Goal: Transaction & Acquisition: Purchase product/service

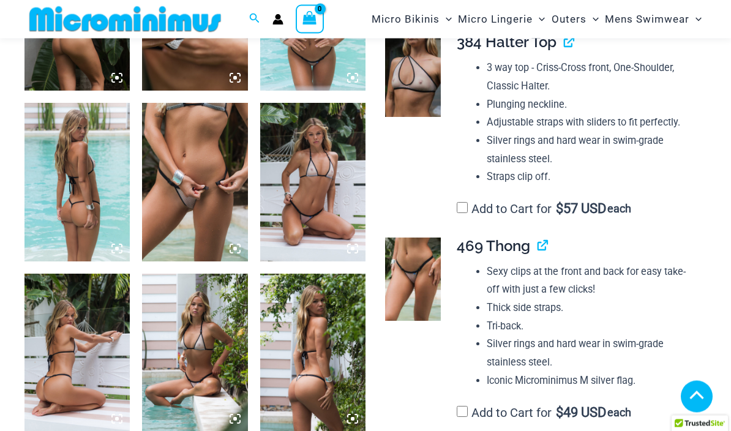
scroll to position [666, 0]
click at [413, 271] on img at bounding box center [413, 279] width 56 height 83
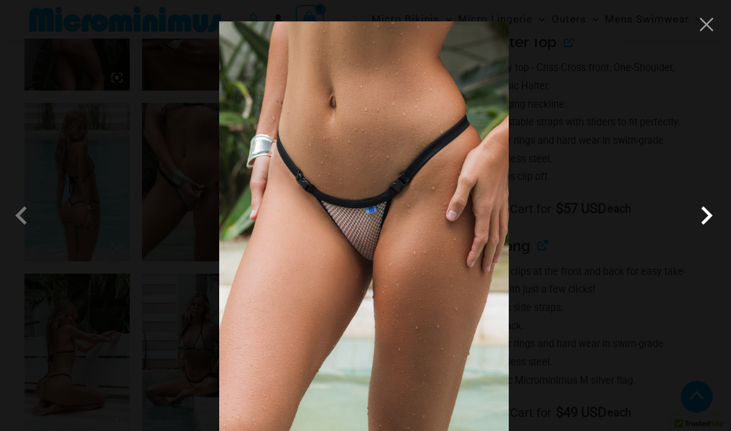
click at [704, 234] on span at bounding box center [706, 215] width 37 height 37
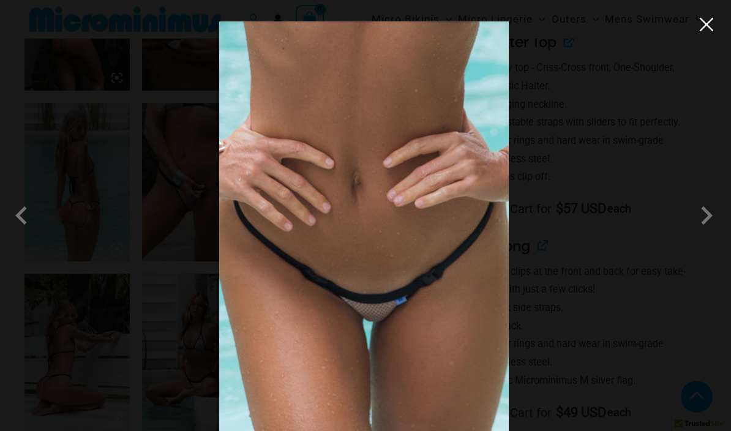
click at [700, 27] on button "Close" at bounding box center [706, 24] width 18 height 18
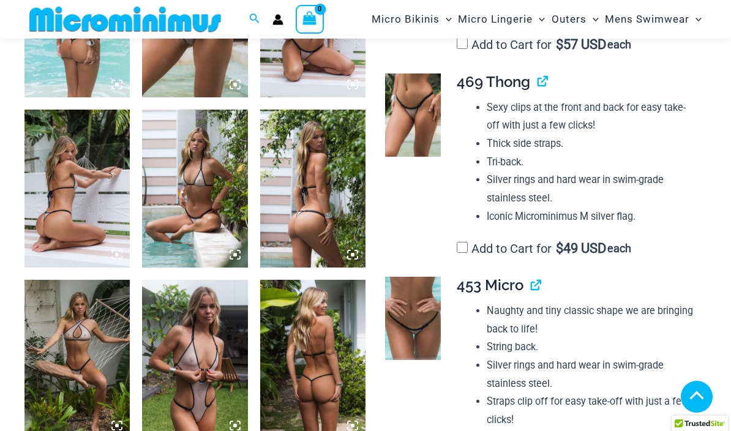
scroll to position [843, 0]
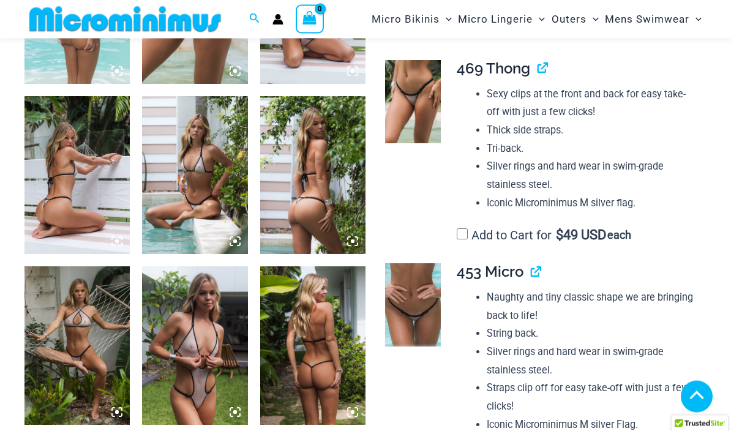
click at [201, 367] on img at bounding box center [194, 346] width 105 height 158
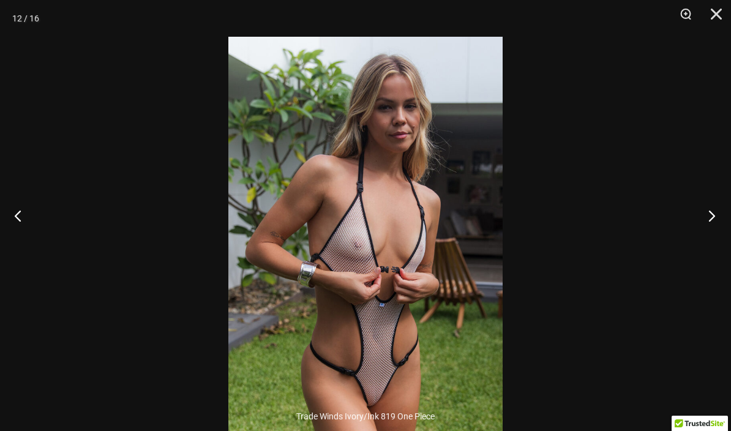
click at [713, 246] on button "Next" at bounding box center [708, 215] width 46 height 61
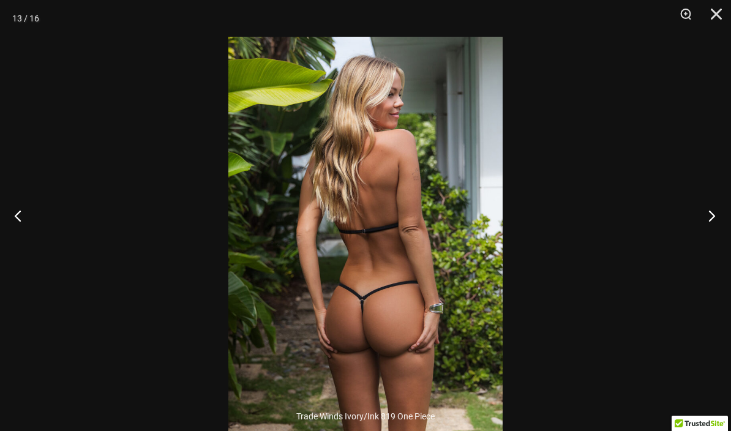
click at [711, 242] on button "Next" at bounding box center [708, 215] width 46 height 61
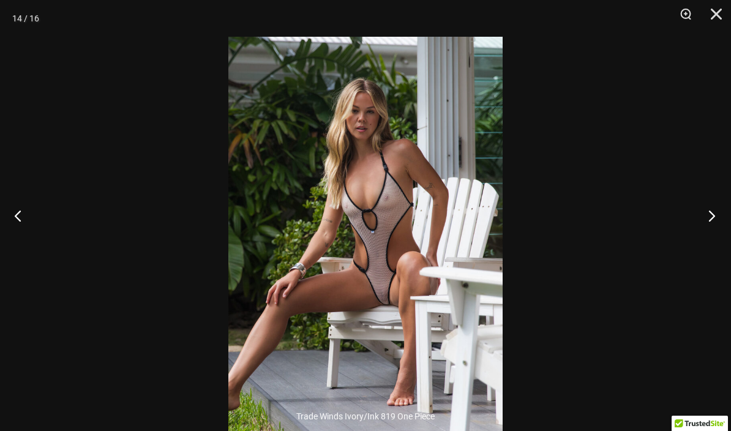
click at [708, 245] on button "Next" at bounding box center [708, 215] width 46 height 61
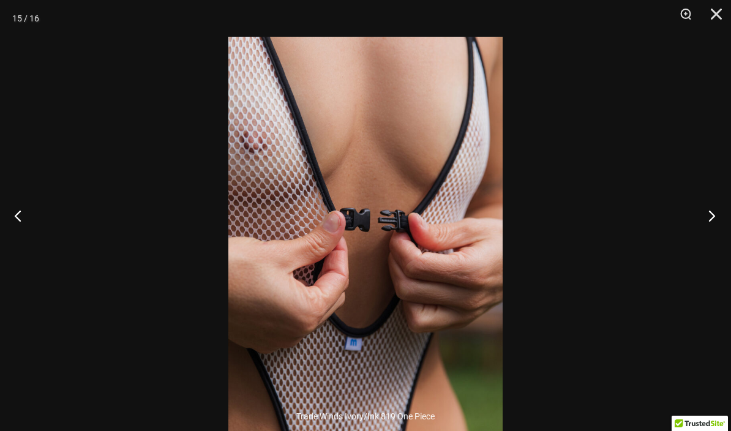
click at [711, 246] on button "Next" at bounding box center [708, 215] width 46 height 61
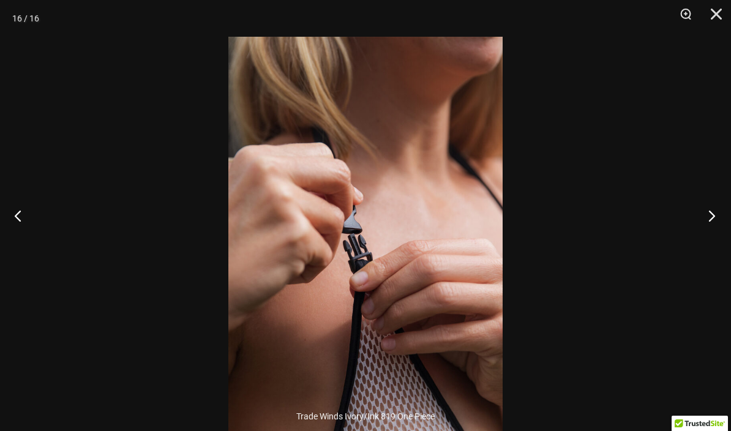
click at [712, 243] on button "Next" at bounding box center [708, 215] width 46 height 61
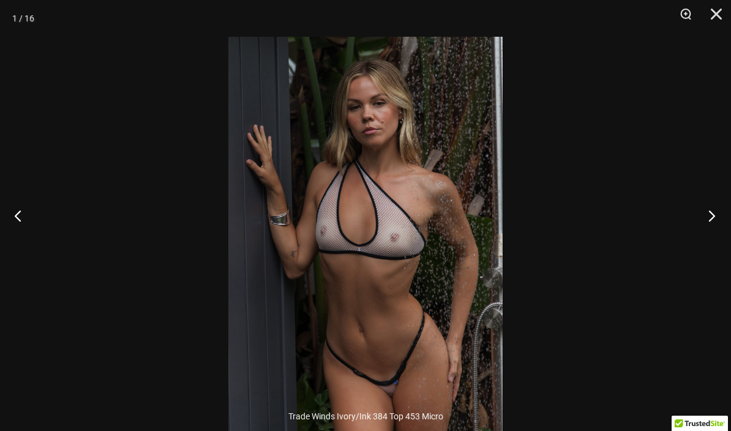
click at [713, 242] on button "Next" at bounding box center [708, 215] width 46 height 61
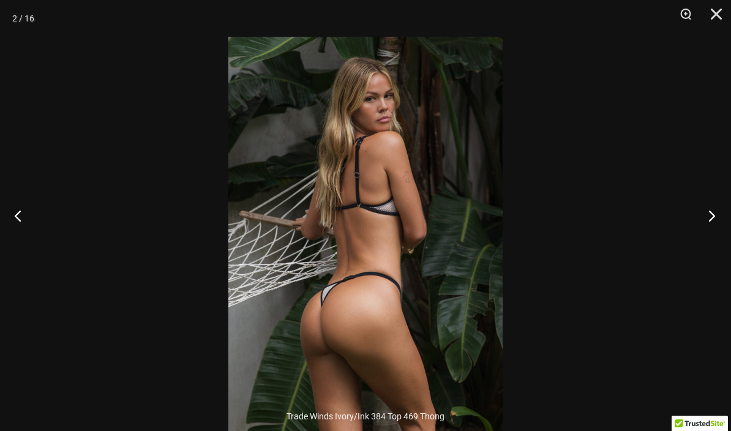
click at [714, 246] on button "Next" at bounding box center [708, 215] width 46 height 61
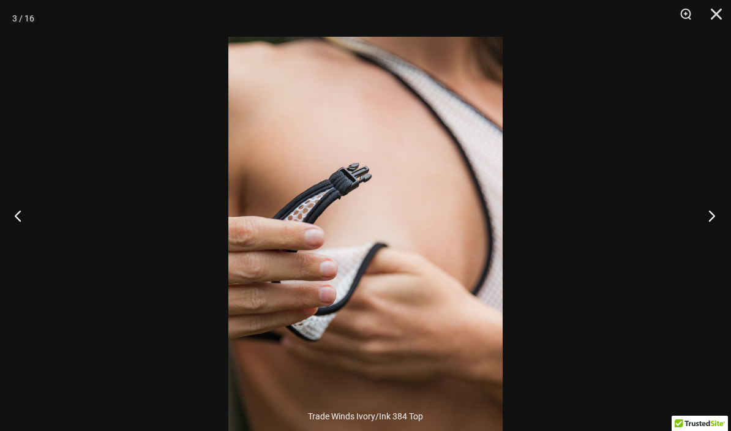
click at [716, 246] on button "Next" at bounding box center [708, 215] width 46 height 61
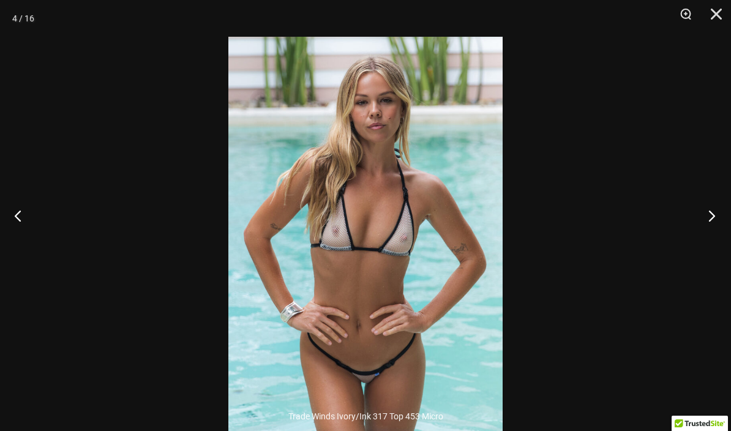
click at [713, 246] on button "Next" at bounding box center [708, 215] width 46 height 61
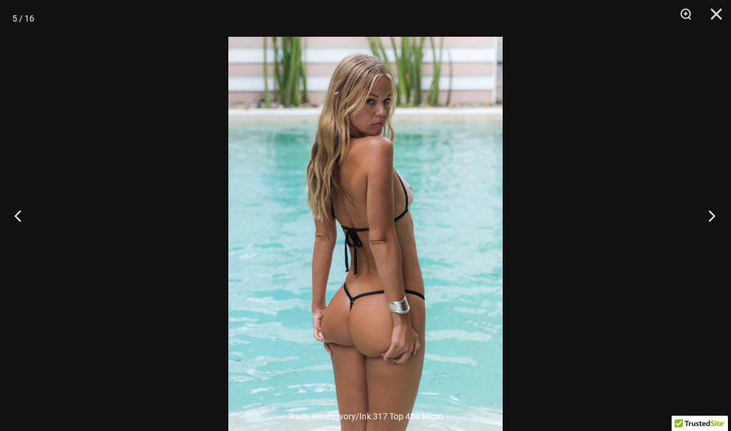
click at [716, 246] on button "Next" at bounding box center [708, 215] width 46 height 61
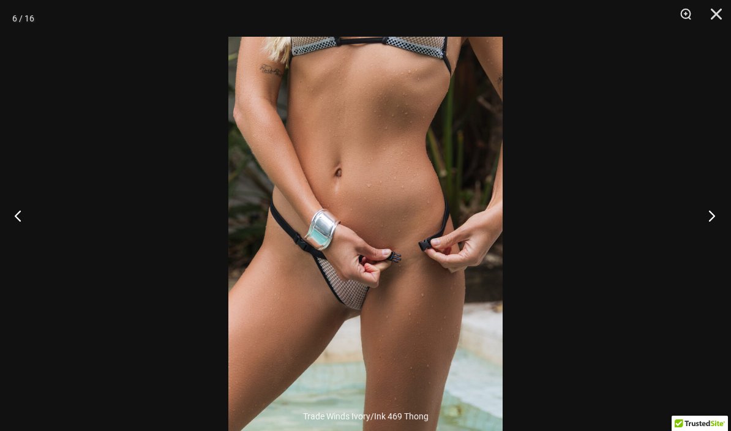
click at [716, 246] on button "Next" at bounding box center [708, 215] width 46 height 61
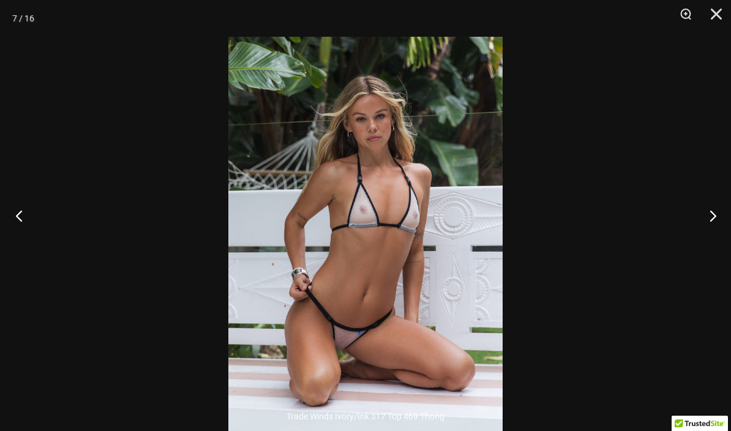
click at [26, 246] on button "Previous" at bounding box center [23, 215] width 46 height 61
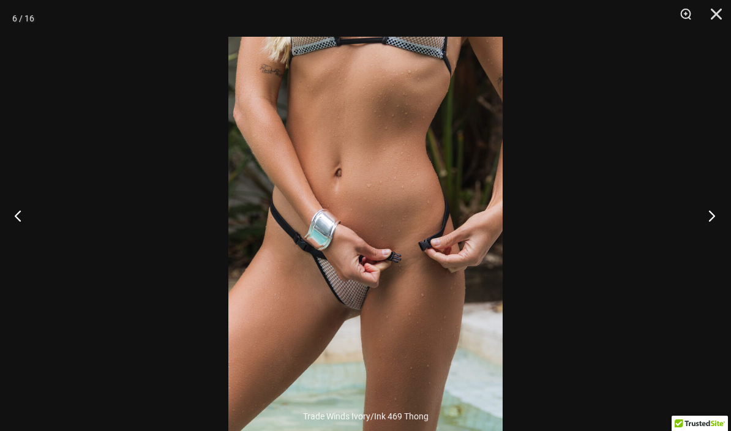
click at [714, 246] on button "Next" at bounding box center [708, 215] width 46 height 61
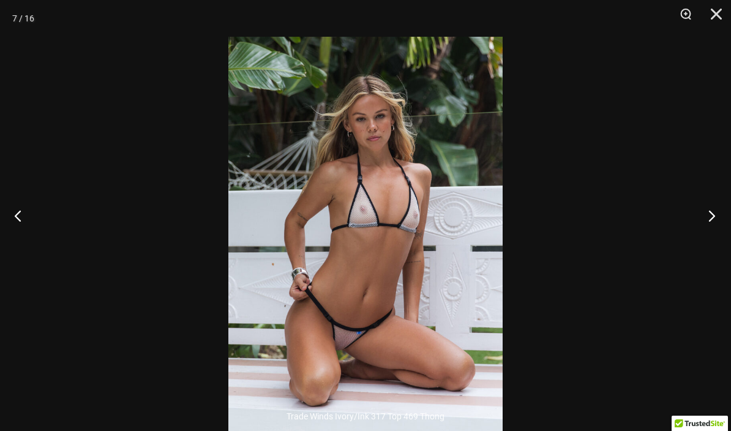
click at [713, 246] on button "Next" at bounding box center [708, 215] width 46 height 61
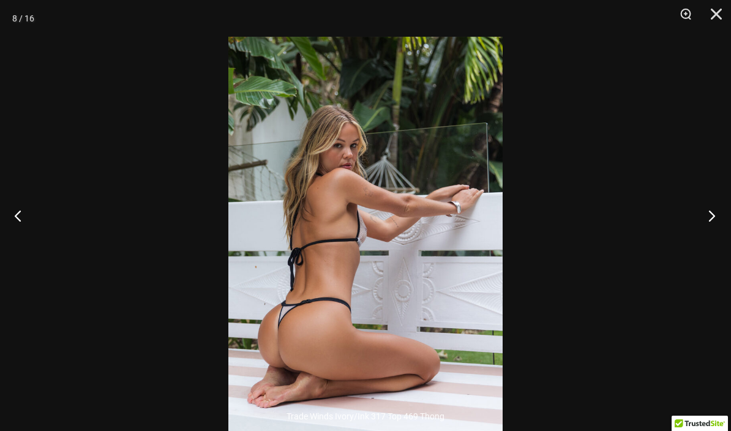
click at [714, 246] on button "Next" at bounding box center [708, 215] width 46 height 61
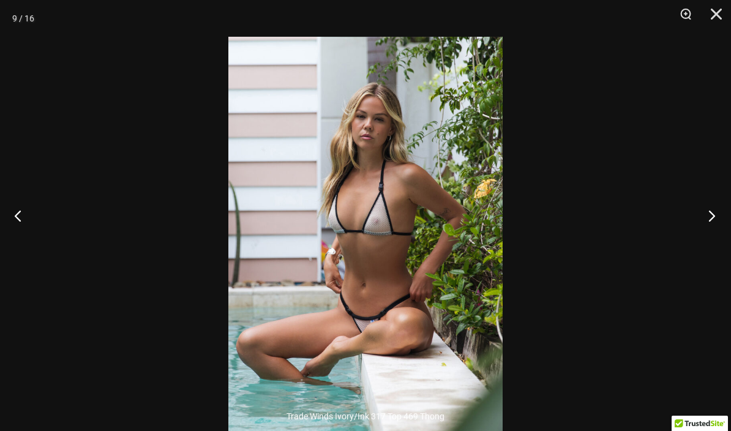
click at [716, 246] on button "Next" at bounding box center [708, 215] width 46 height 61
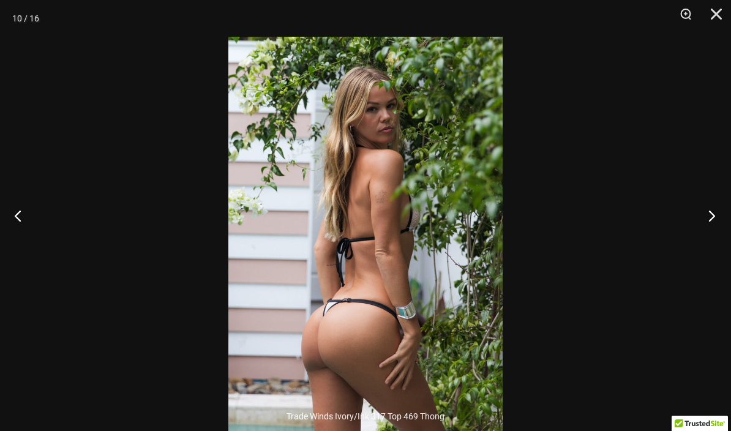
click at [715, 246] on button "Next" at bounding box center [708, 215] width 46 height 61
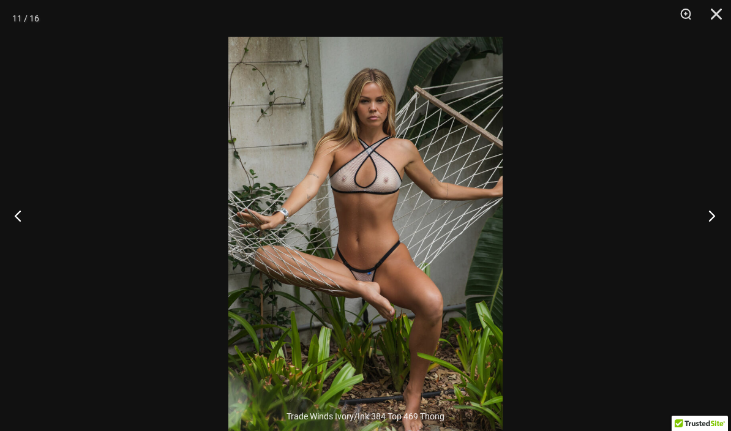
click at [716, 246] on button "Next" at bounding box center [708, 215] width 46 height 61
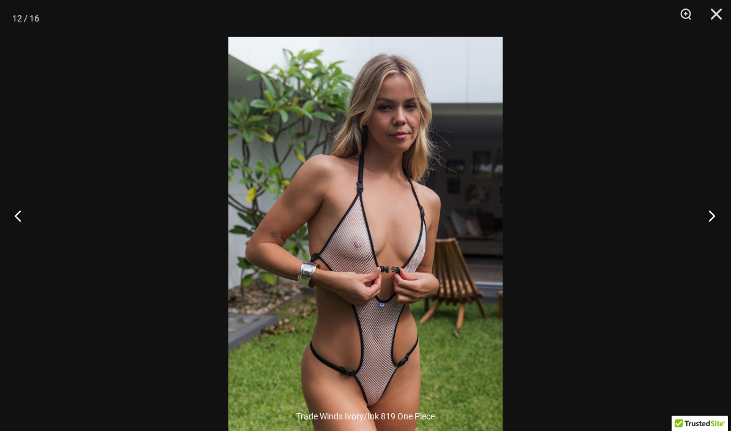
click at [716, 246] on button "Next" at bounding box center [708, 215] width 46 height 61
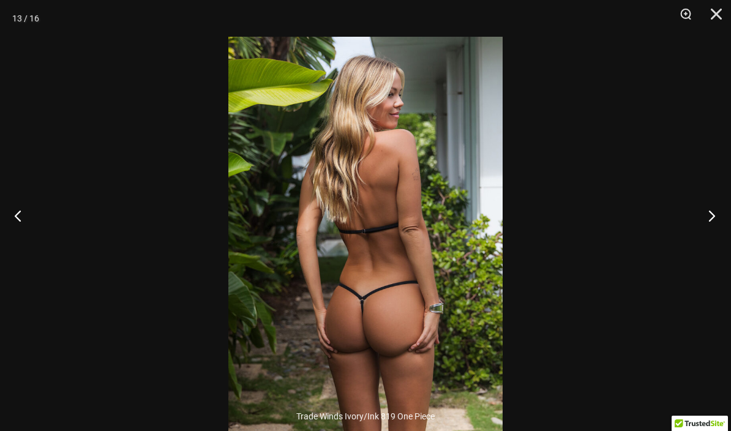
click at [714, 246] on button "Next" at bounding box center [708, 215] width 46 height 61
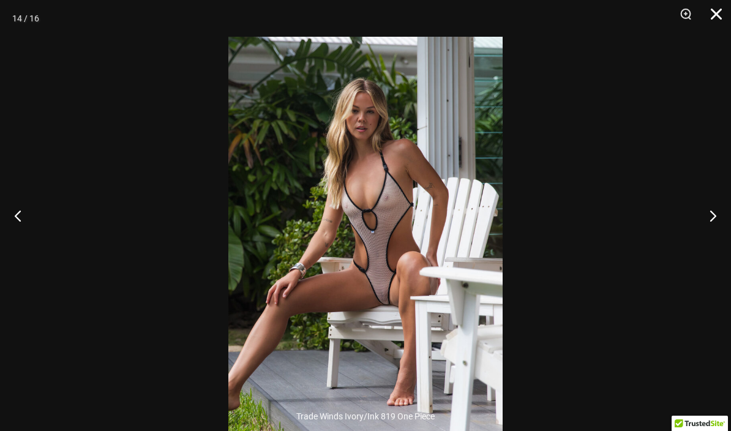
click at [715, 18] on button "Close" at bounding box center [712, 18] width 31 height 37
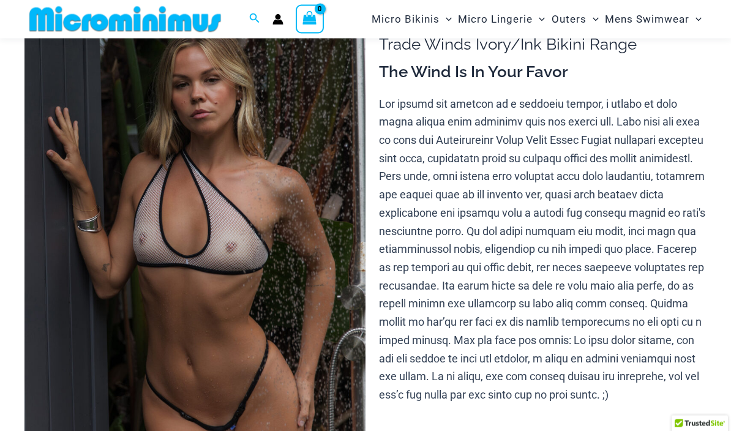
scroll to position [66, 0]
